Goal: Task Accomplishment & Management: Manage account settings

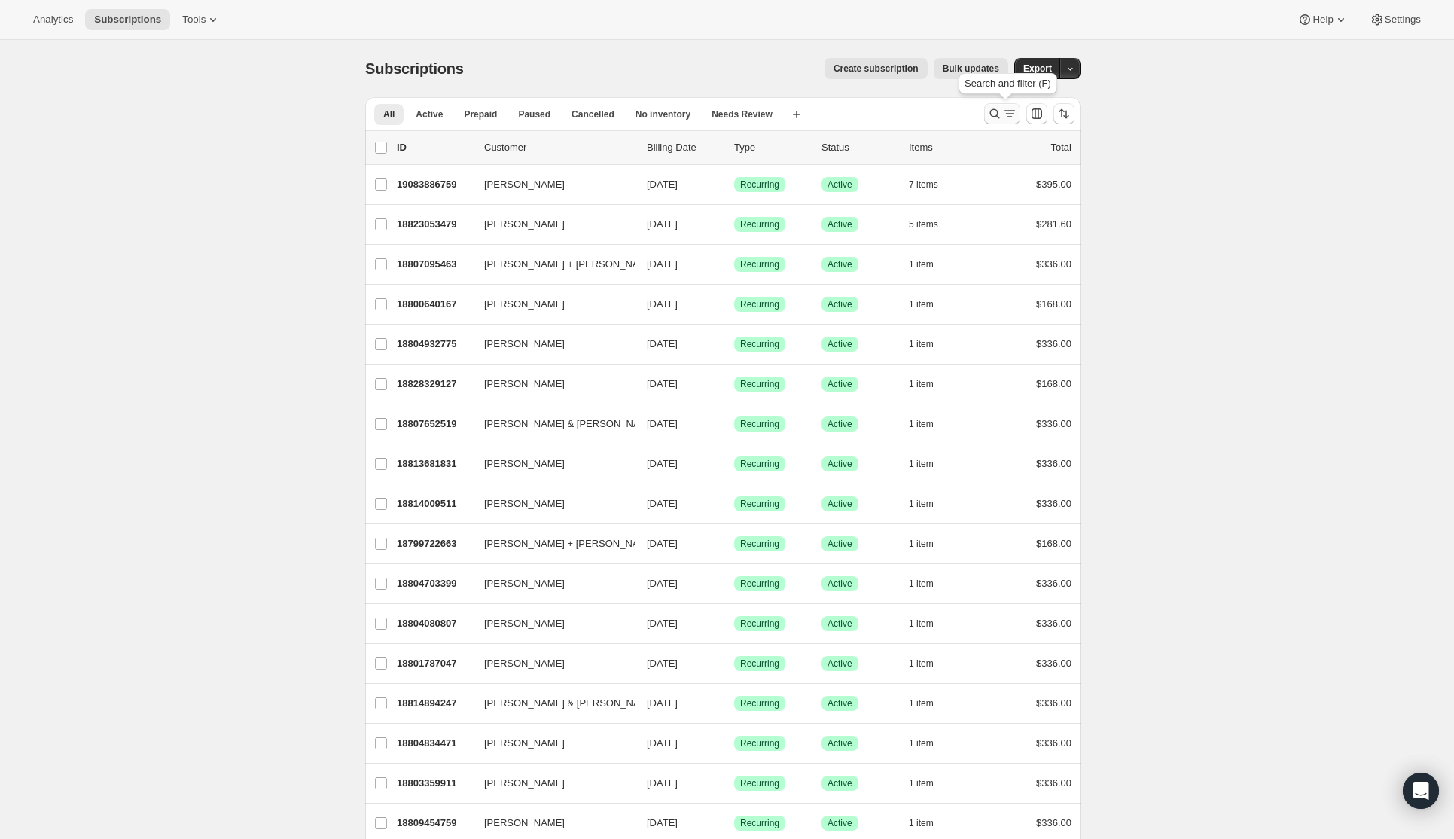
click at [994, 114] on icon "Search and filter results" at bounding box center [995, 114] width 10 height 10
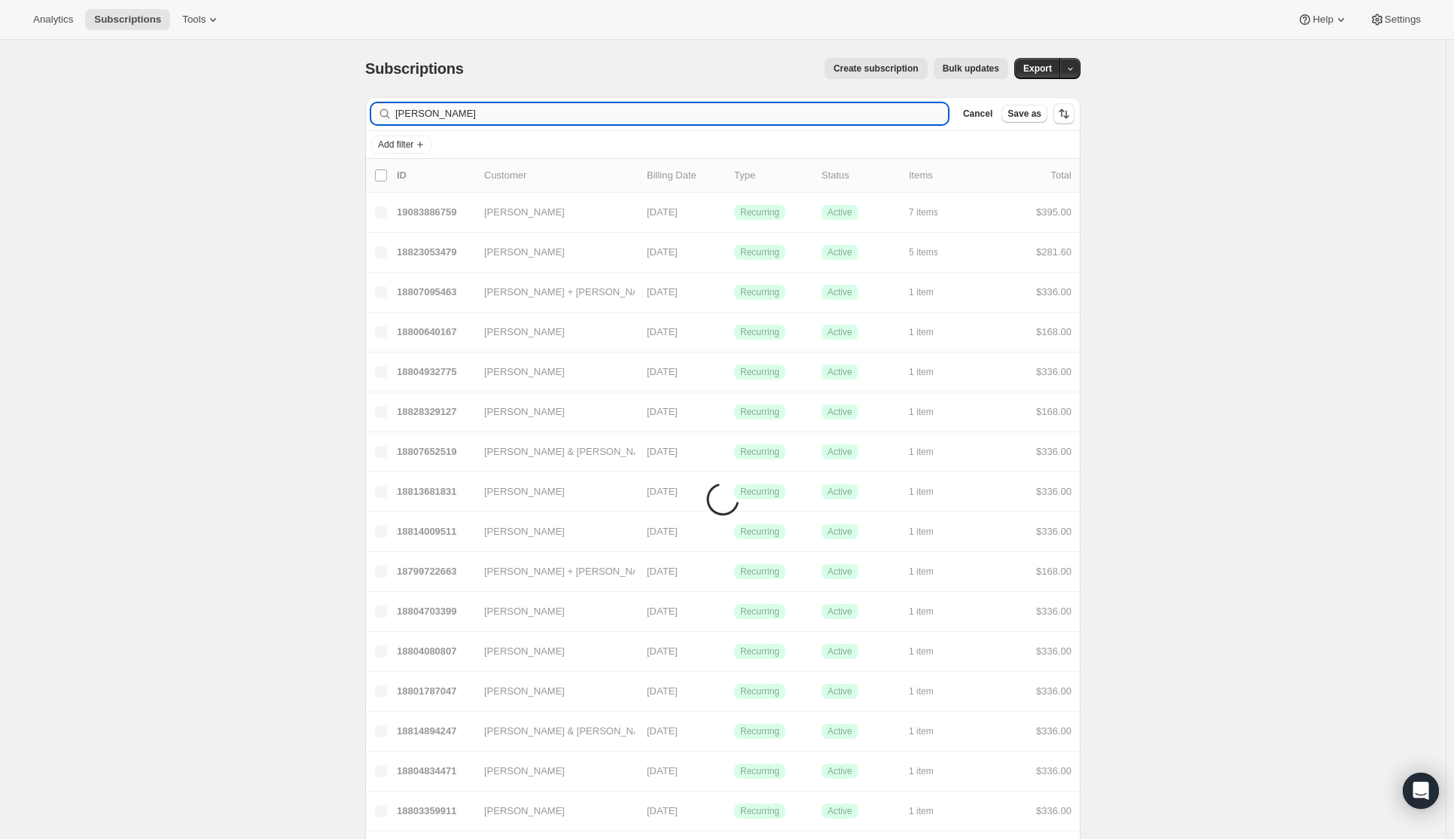
type input "wang"
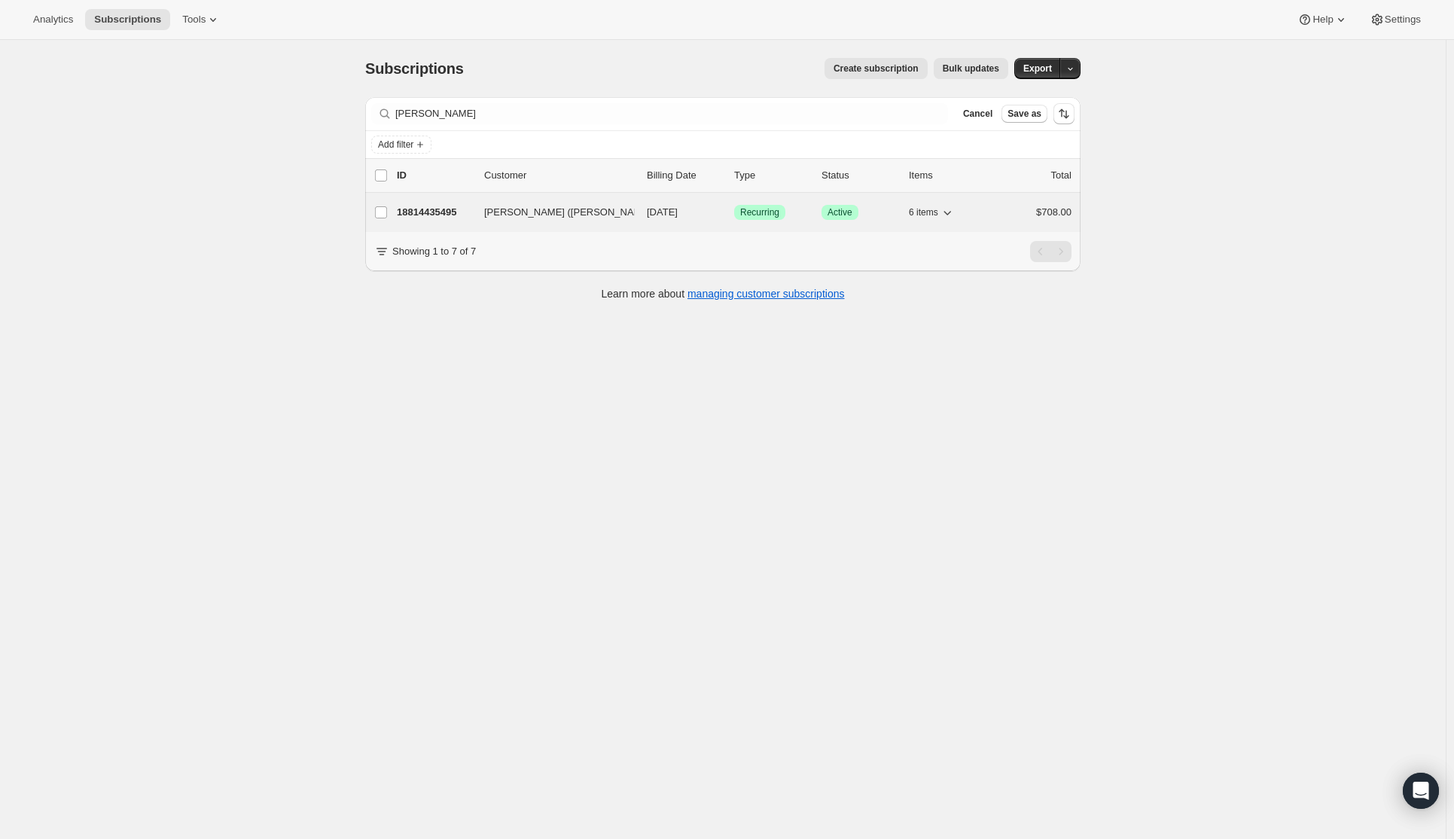
click at [444, 210] on p "18814435495" at bounding box center [434, 212] width 75 height 15
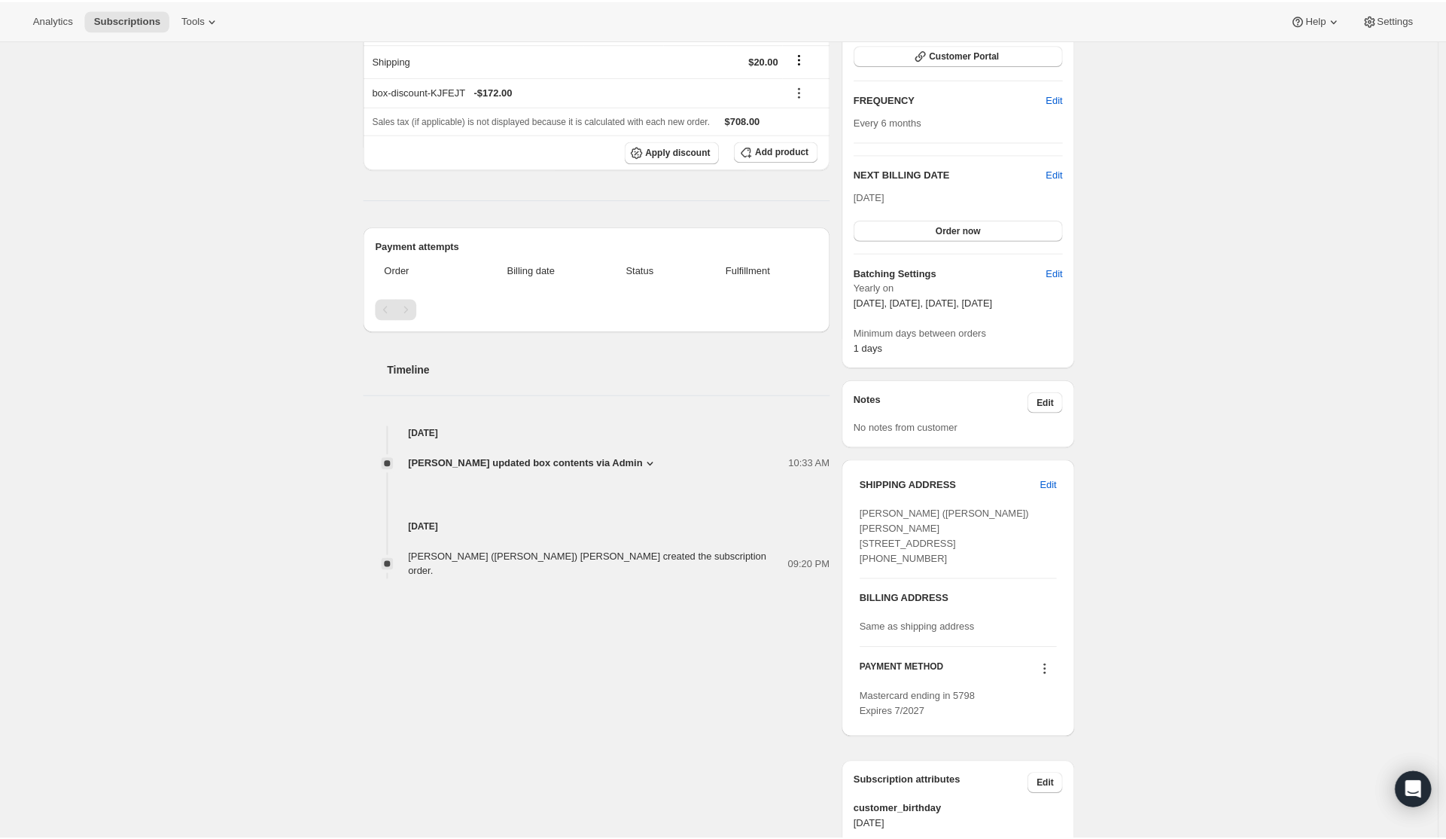
scroll to position [452, 0]
